Goal: Find specific page/section: Find specific page/section

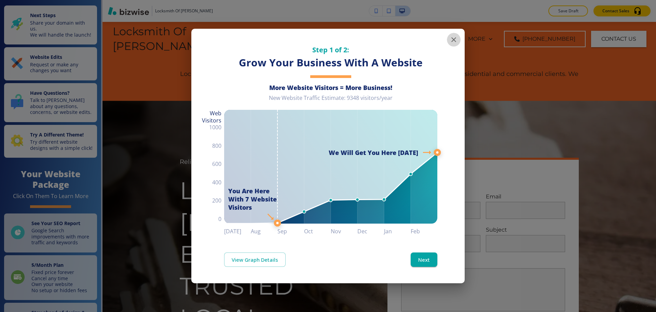
click at [455, 43] on icon "button" at bounding box center [454, 40] width 8 height 8
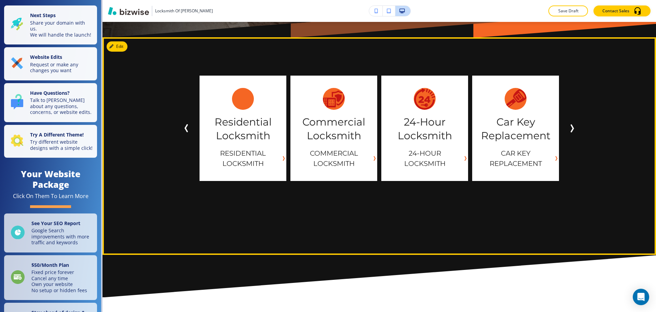
scroll to position [462, 0]
